Goal: Use online tool/utility

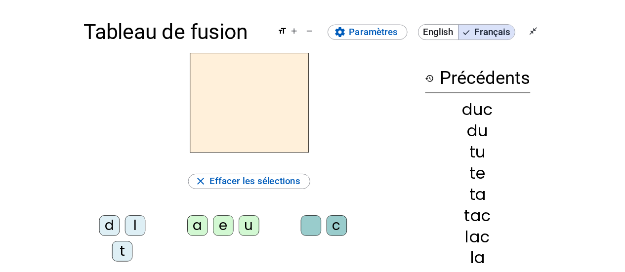
scroll to position [49, 0]
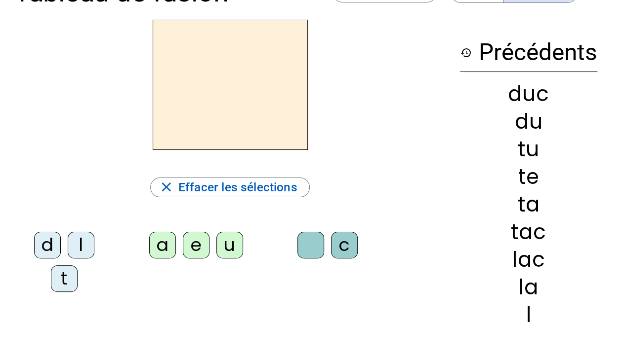
click at [85, 239] on div "l" at bounding box center [81, 245] width 27 height 27
click at [159, 244] on div "a" at bounding box center [162, 245] width 27 height 27
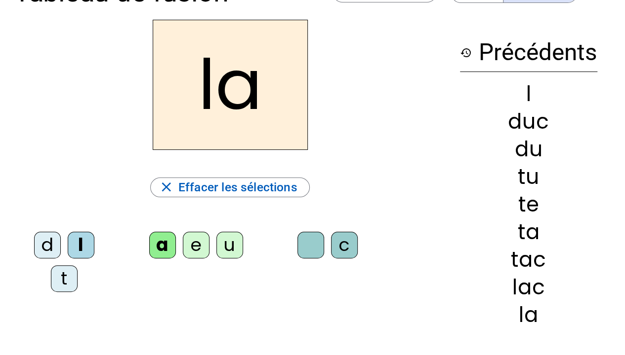
click at [347, 248] on div "c" at bounding box center [344, 245] width 27 height 27
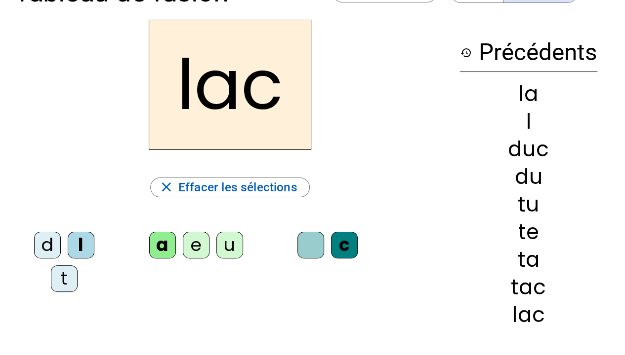
click at [65, 280] on div "t" at bounding box center [64, 279] width 27 height 27
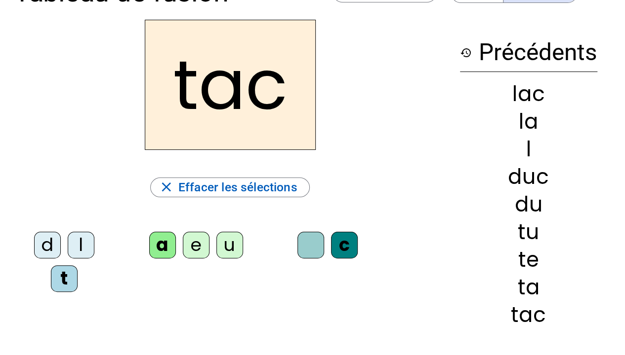
click at [305, 246] on div at bounding box center [310, 245] width 27 height 27
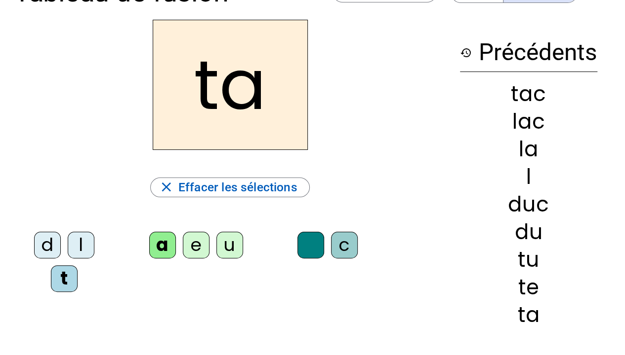
click at [197, 247] on div "e" at bounding box center [196, 245] width 27 height 27
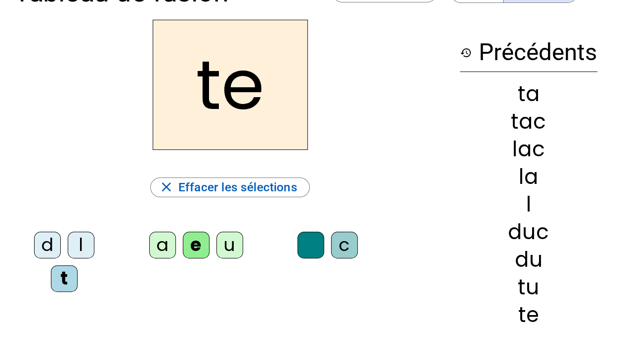
click at [224, 242] on div "u" at bounding box center [229, 245] width 27 height 27
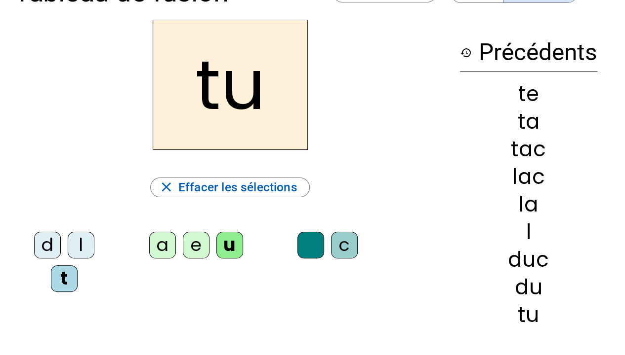
click at [52, 251] on div "d" at bounding box center [47, 245] width 27 height 27
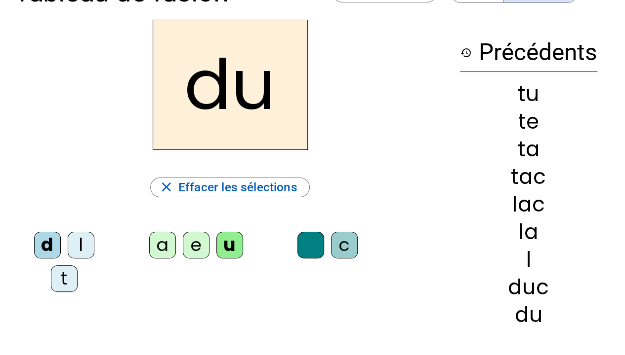
click at [342, 251] on div "c" at bounding box center [344, 245] width 27 height 27
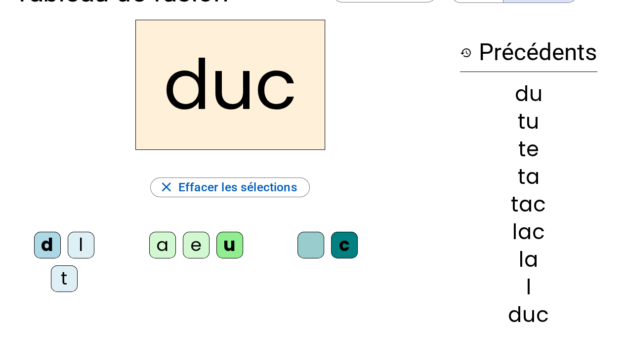
click at [596, 152] on div "history Précédents du tu te ta tac lac la l duc" at bounding box center [528, 183] width 165 height 327
